Goal: Use online tool/utility: Utilize a website feature to perform a specific function

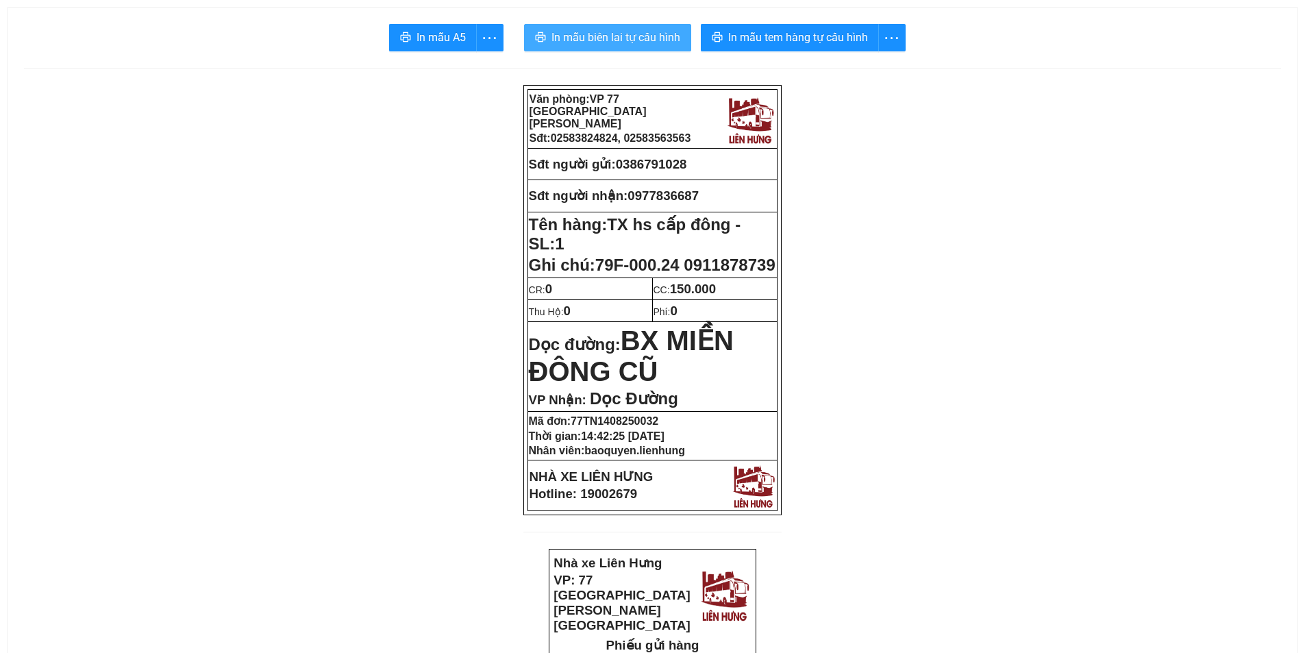
click at [595, 40] on span "In mẫu biên lai tự cấu hình" at bounding box center [615, 37] width 129 height 17
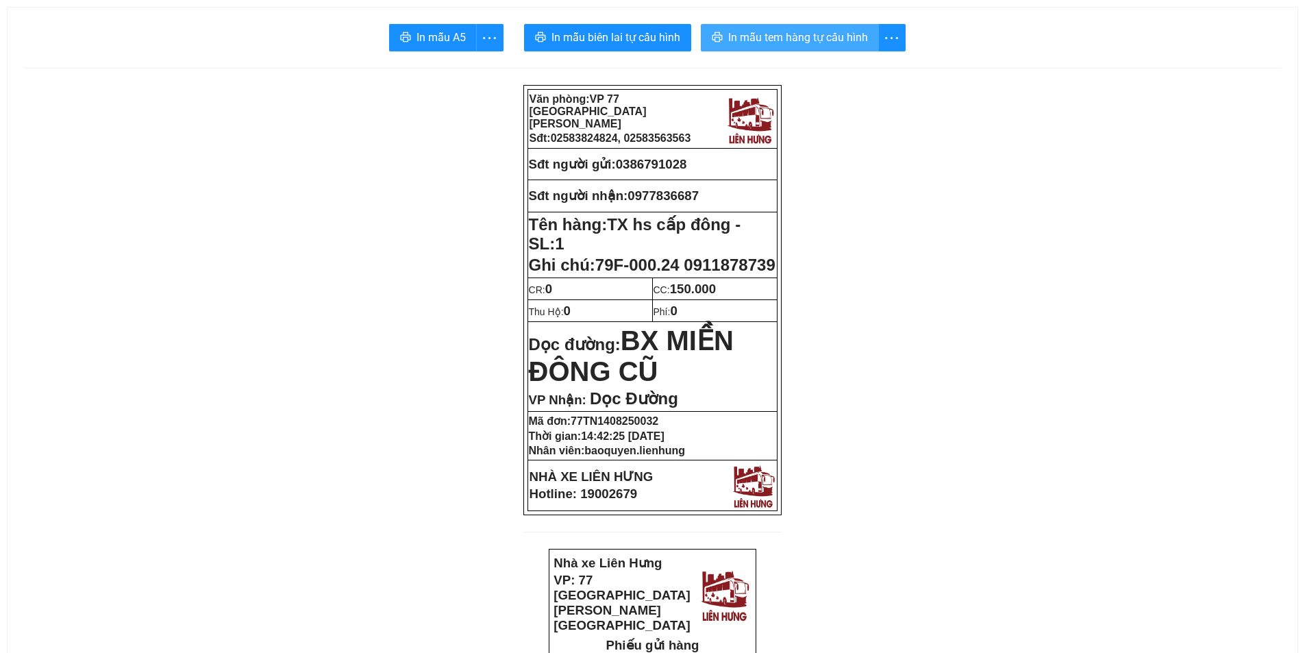
click at [812, 43] on span "In mẫu tem hàng tự cấu hình" at bounding box center [798, 37] width 140 height 17
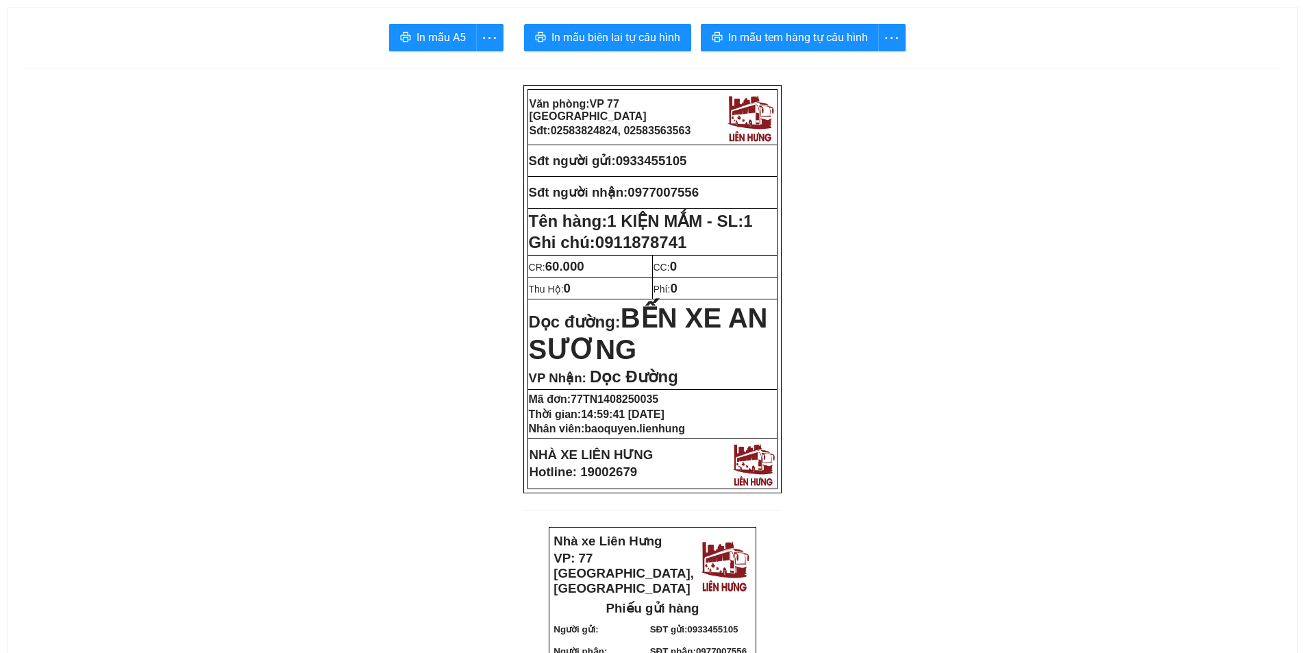
click at [609, 36] on span "In mẫu biên lai tự cấu hình" at bounding box center [615, 37] width 129 height 17
click at [847, 44] on span "In mẫu tem hàng tự cấu hình" at bounding box center [798, 37] width 140 height 17
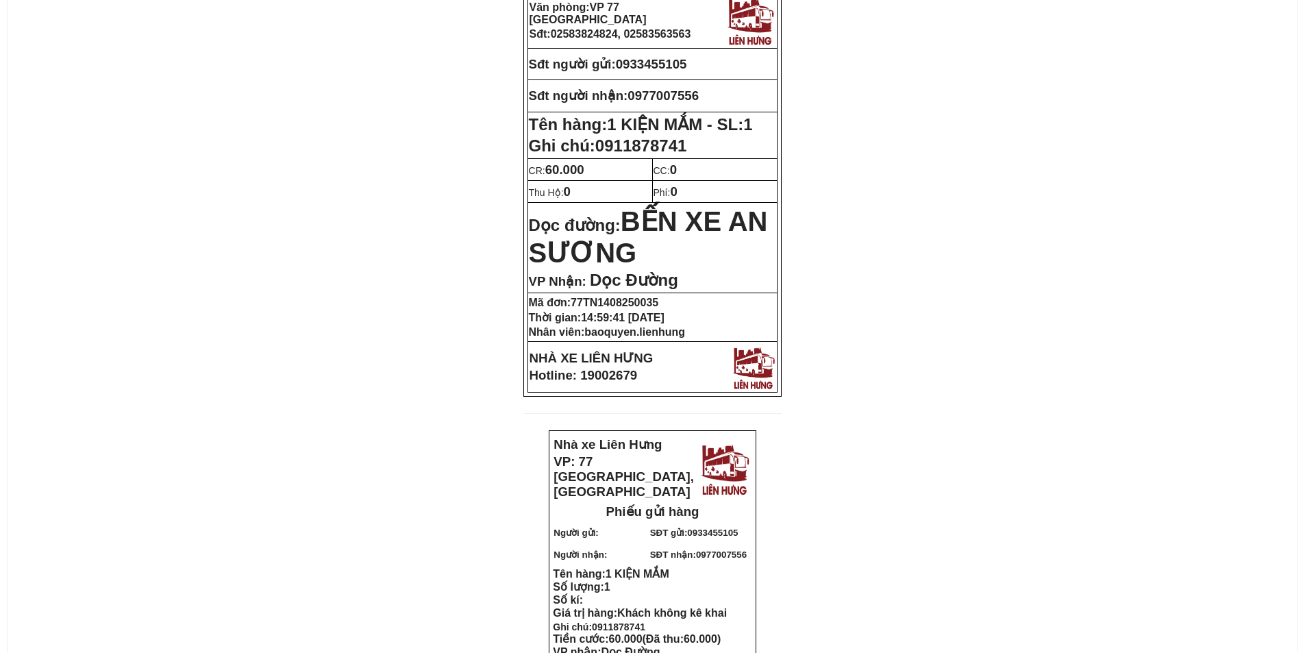
scroll to position [206, 0]
